Goal: Use online tool/utility: Utilize a website feature to perform a specific function

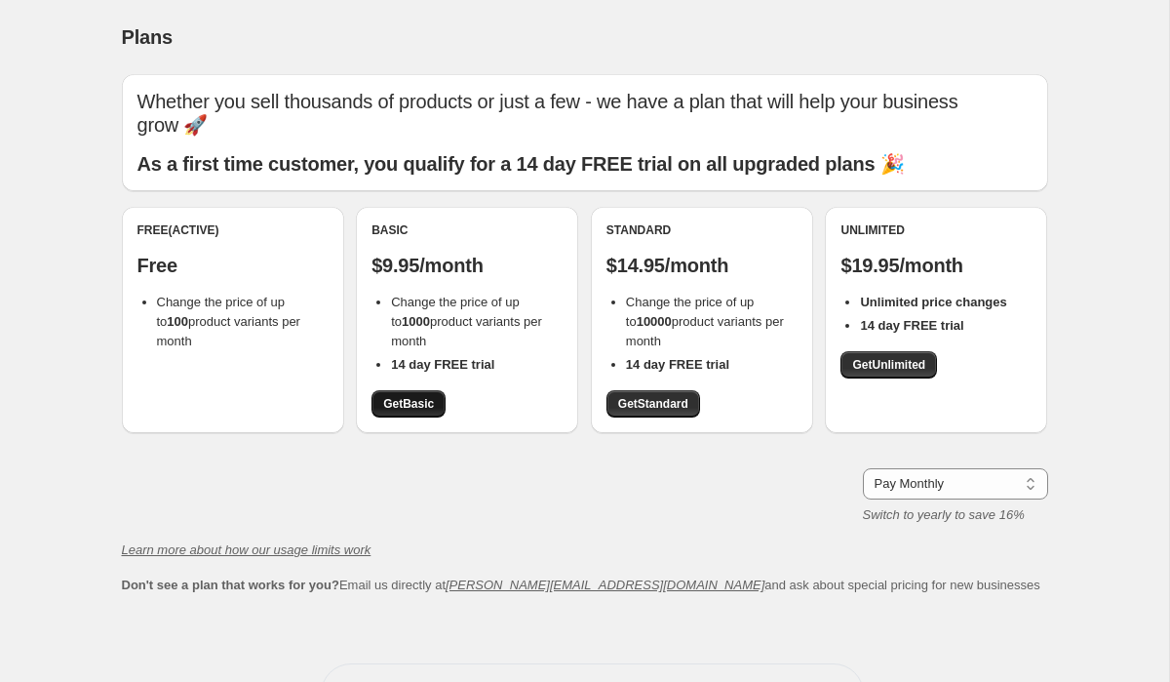
click at [414, 396] on span "Get Basic" at bounding box center [408, 404] width 51 height 16
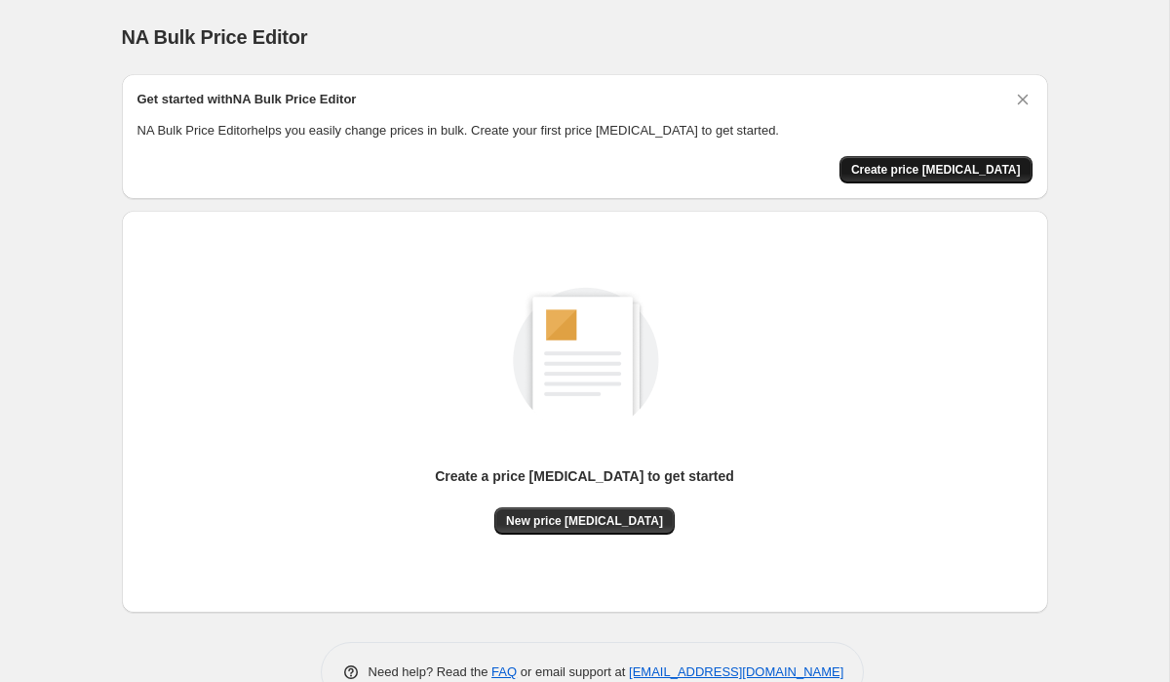
click at [952, 175] on span "Create price change job" at bounding box center [936, 170] width 170 height 16
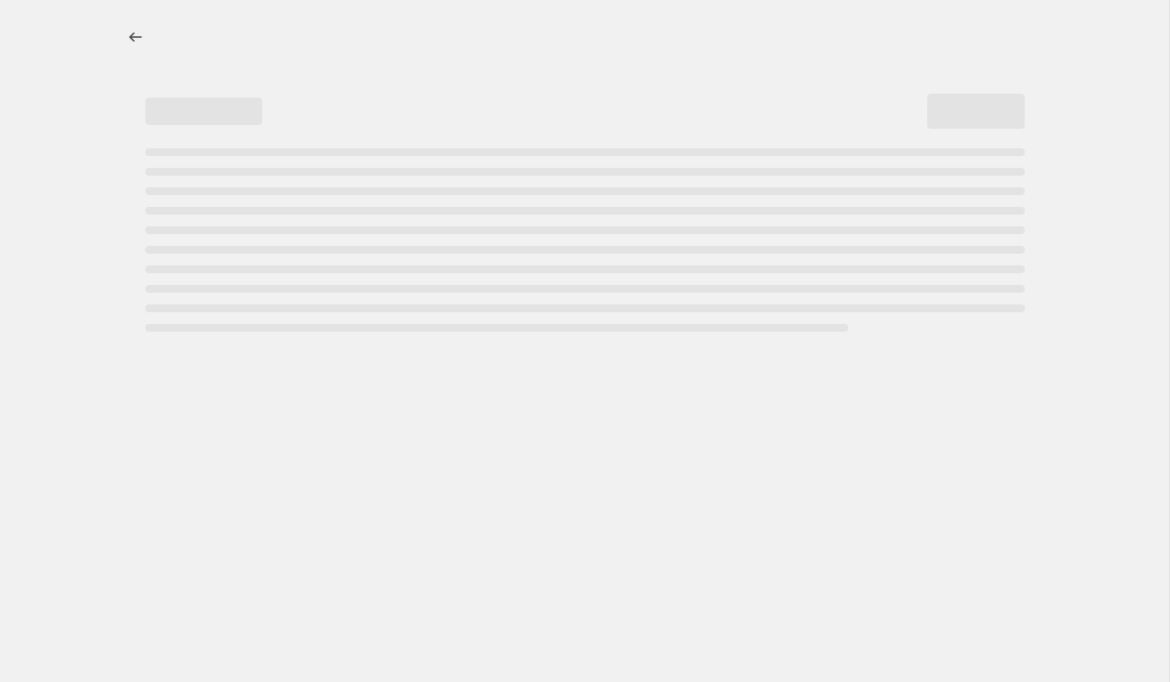
select select "percentage"
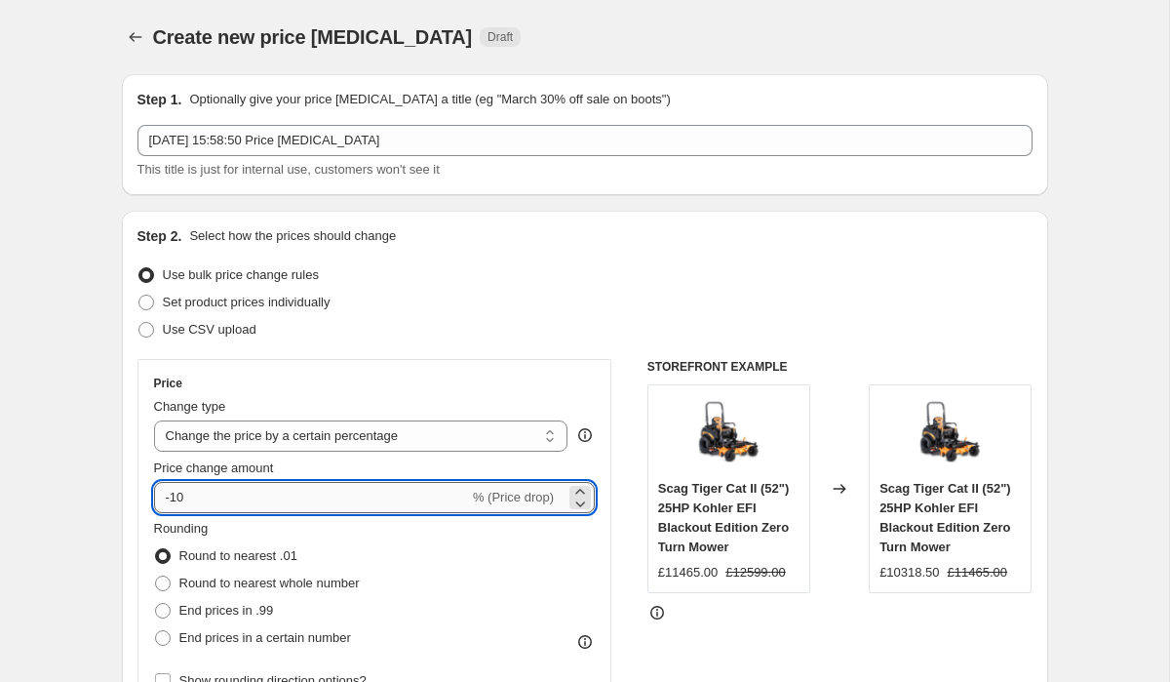
drag, startPoint x: 173, startPoint y: 498, endPoint x: 185, endPoint y: 496, distance: 12.8
click at [185, 496] on input "-10" at bounding box center [311, 497] width 315 height 31
type input "-15"
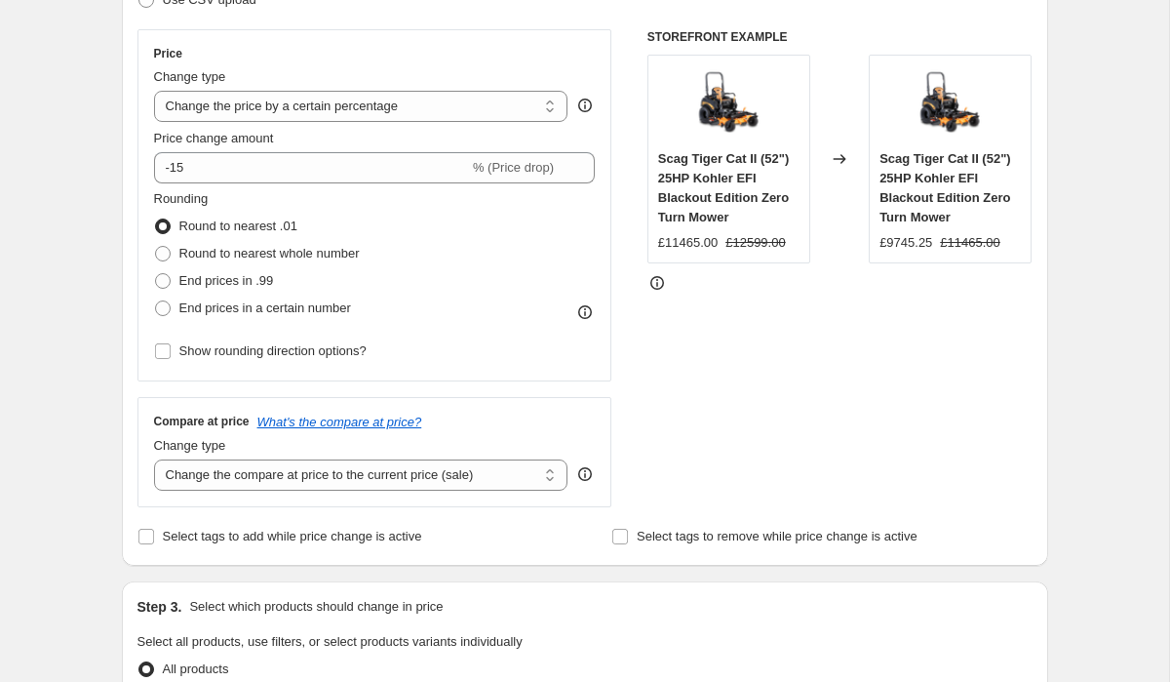
scroll to position [327, 0]
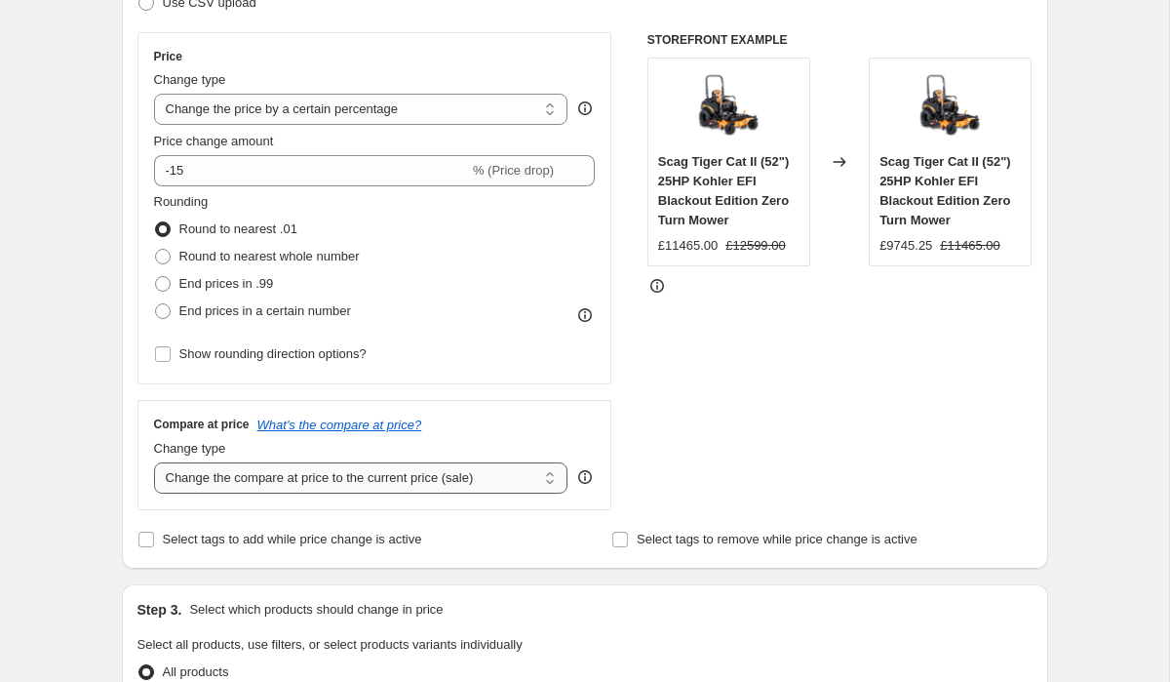
click at [354, 486] on select "Change the compare at price to the current price (sale) Change the compare at p…" at bounding box center [361, 477] width 414 height 31
select select "no_change"
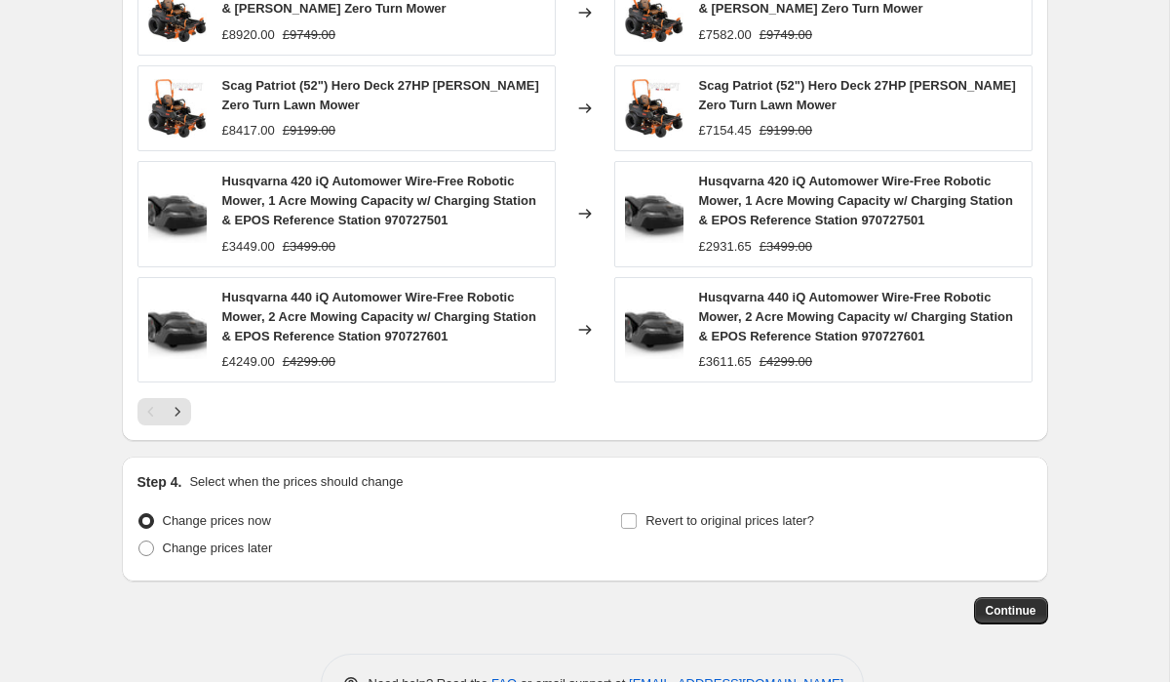
scroll to position [1338, 0]
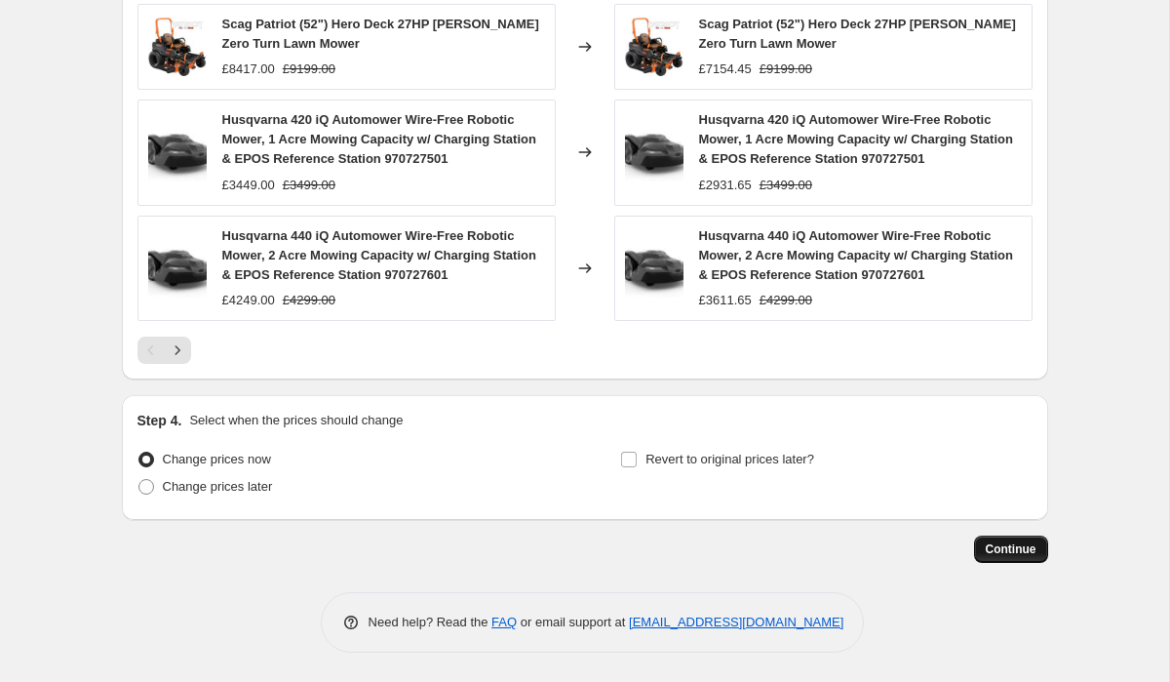
click at [1016, 545] on span "Continue" at bounding box center [1011, 549] width 51 height 16
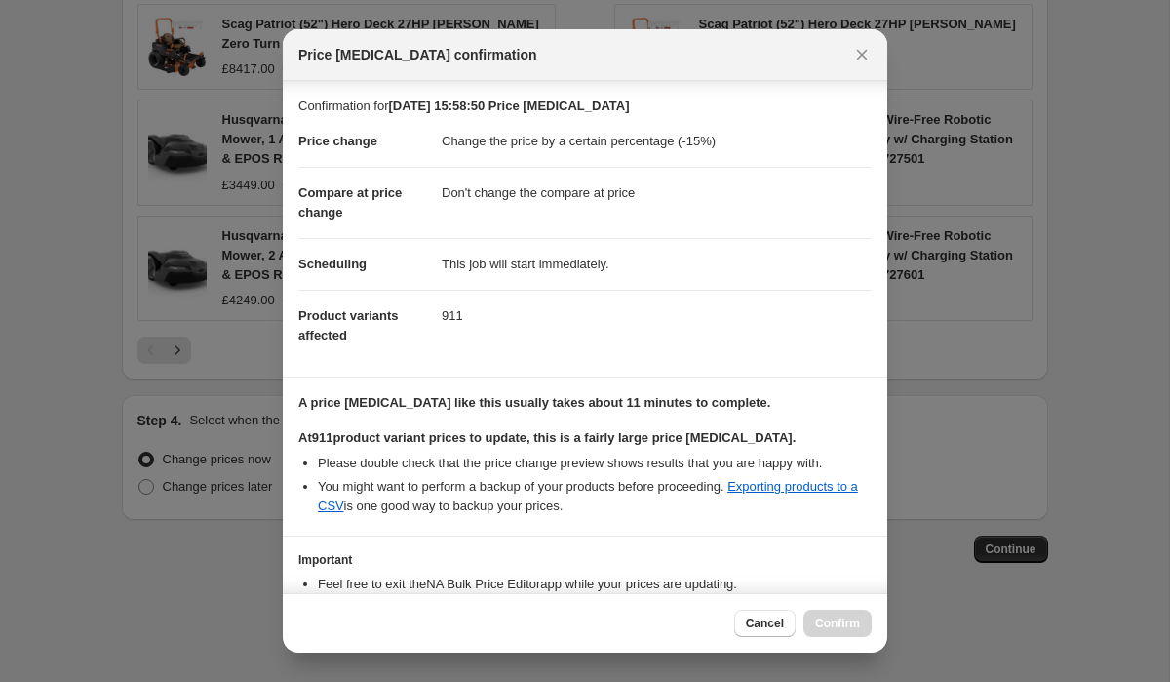
scroll to position [127, 0]
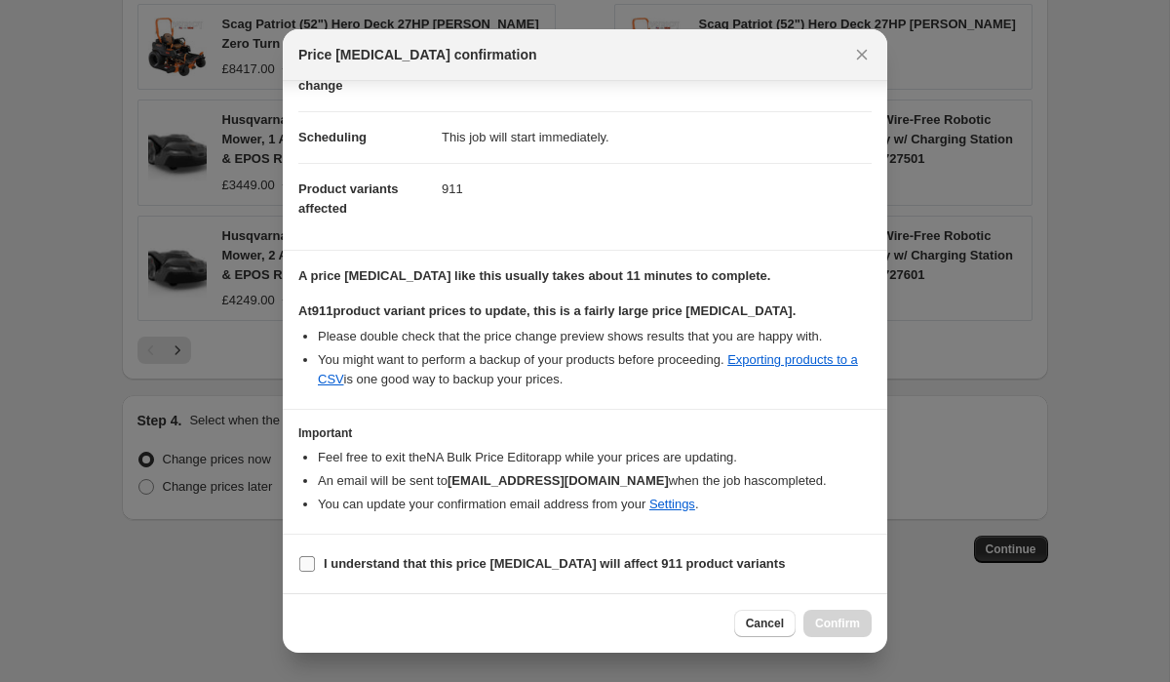
click at [629, 557] on b "I understand that this price change job will affect 911 product variants" at bounding box center [554, 563] width 461 height 15
click at [315, 557] on input "I understand that this price change job will affect 911 product variants" at bounding box center [307, 564] width 16 height 16
checkbox input "true"
click at [849, 625] on span "Confirm" at bounding box center [837, 623] width 45 height 16
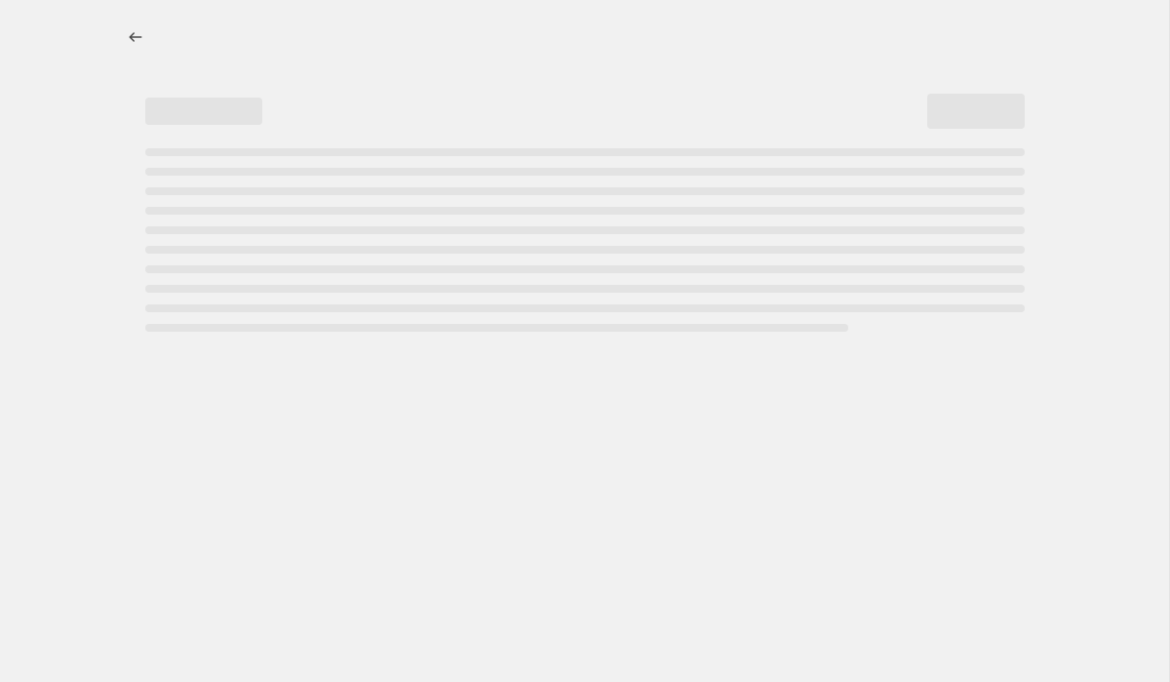
select select "percentage"
select select "no_change"
